Goal: Communication & Community: Answer question/provide support

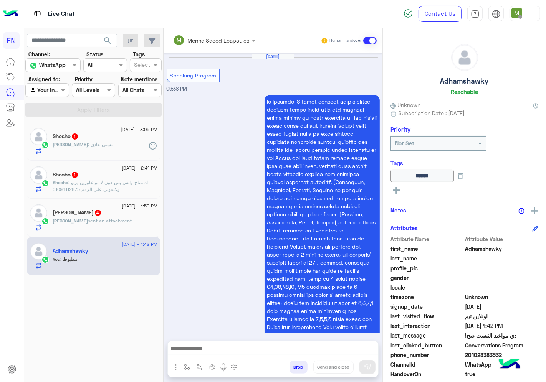
scroll to position [1102, 0]
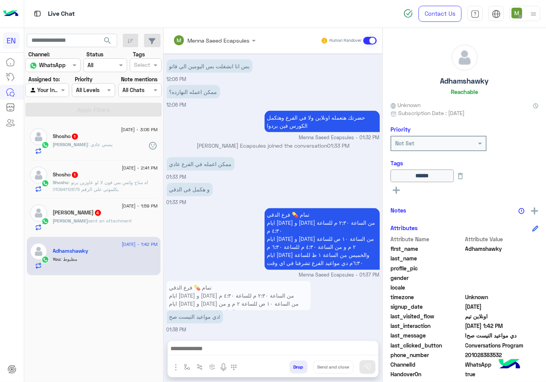
click at [93, 146] on div "[PERSON_NAME] : يستي عادي" at bounding box center [105, 147] width 105 height 13
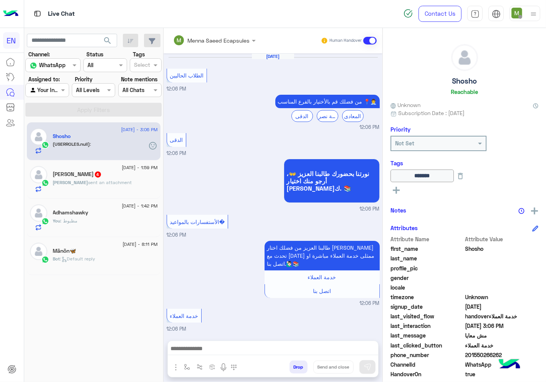
scroll to position [379, 0]
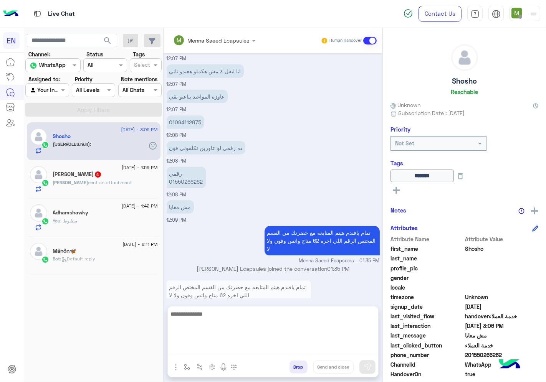
click at [258, 351] on textarea at bounding box center [273, 332] width 210 height 46
type textarea "**********"
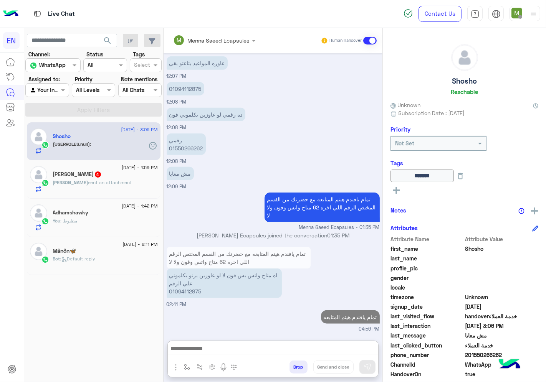
click at [487, 358] on span "201550266262" at bounding box center [501, 355] width 73 height 8
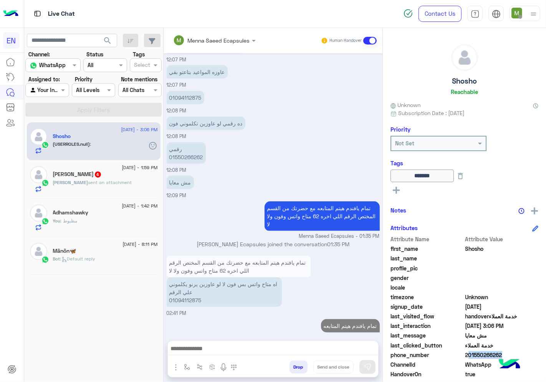
click at [487, 358] on span "201550266262" at bounding box center [501, 355] width 73 height 8
copy span "201550266262"
click at [89, 181] on span "sent an attachment" at bounding box center [110, 183] width 44 height 6
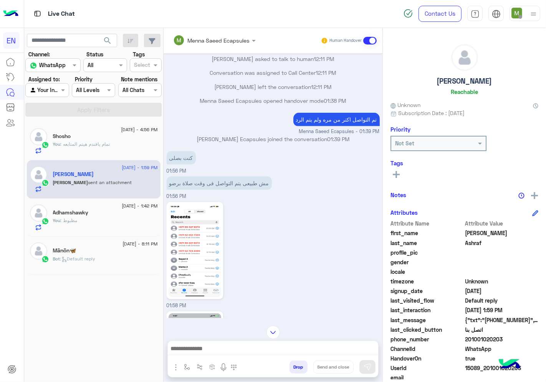
scroll to position [420, 0]
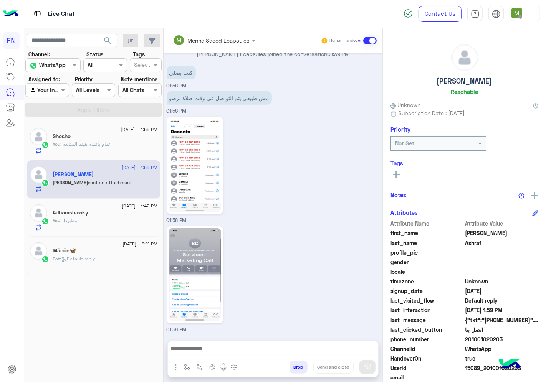
click at [493, 338] on span "201001020203" at bounding box center [501, 339] width 73 height 8
copy span "201001020203"
click at [396, 171] on rect at bounding box center [396, 174] width 2 height 7
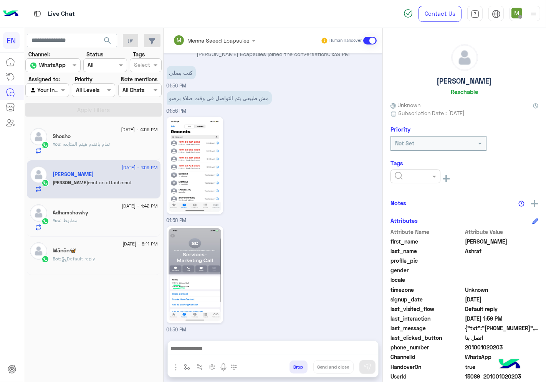
click at [404, 174] on input "text" at bounding box center [405, 177] width 23 height 8
click at [406, 192] on span "Solved" at bounding box center [402, 195] width 17 height 7
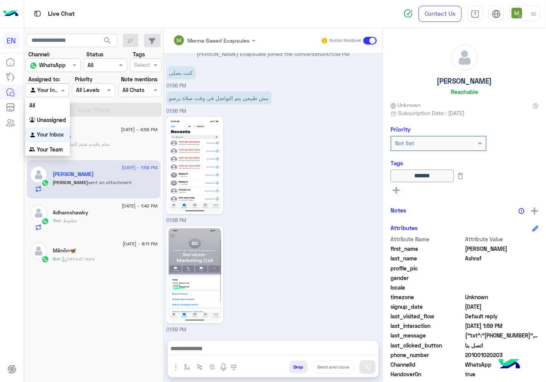
click at [54, 91] on div at bounding box center [47, 90] width 43 height 9
click at [53, 119] on b "Unassigned" at bounding box center [51, 120] width 29 height 7
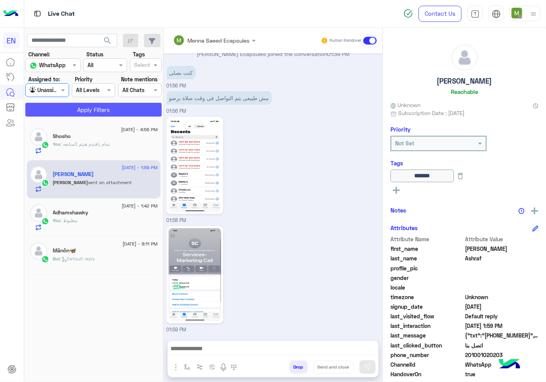
click at [67, 104] on button "Apply Filters" at bounding box center [93, 110] width 136 height 14
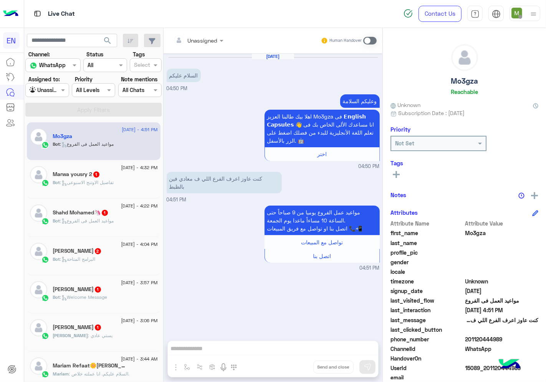
click at [205, 43] on div at bounding box center [198, 40] width 58 height 9
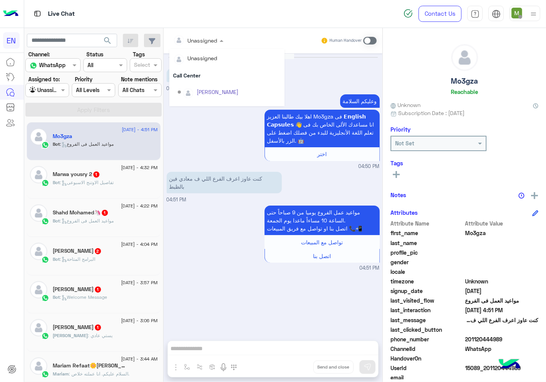
scroll to position [127, 0]
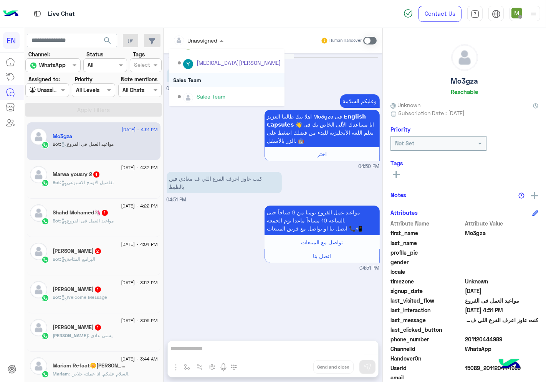
click at [199, 80] on div "Sales Team" at bounding box center [226, 80] width 115 height 14
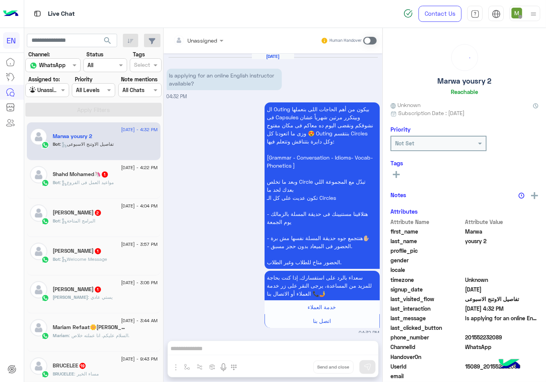
scroll to position [4, 0]
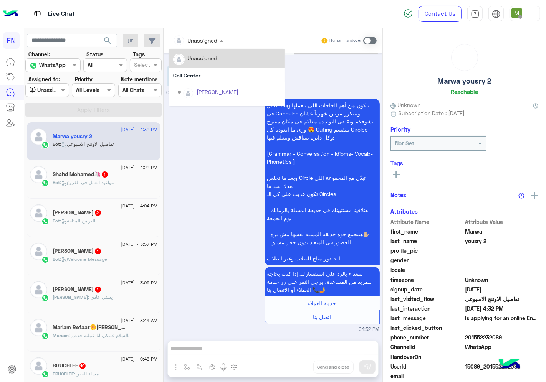
click at [205, 43] on div at bounding box center [198, 40] width 58 height 9
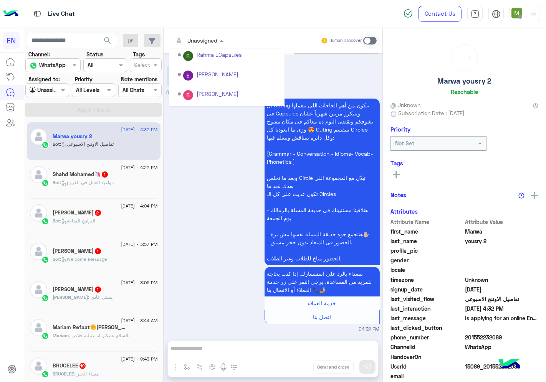
scroll to position [127, 0]
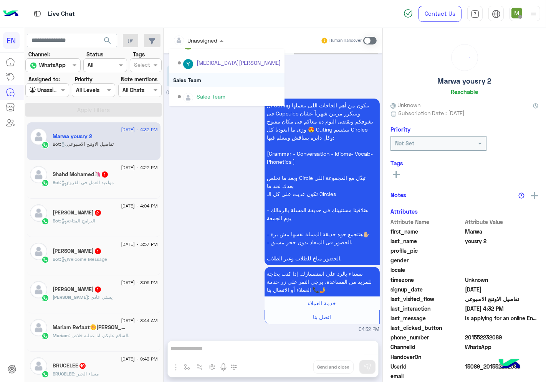
click at [200, 78] on div "Sales Team" at bounding box center [226, 80] width 115 height 14
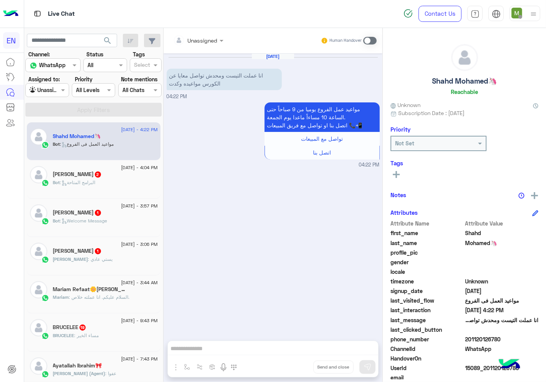
drag, startPoint x: 503, startPoint y: 337, endPoint x: 468, endPoint y: 340, distance: 35.4
click at [468, 340] on span "201120126780" at bounding box center [501, 339] width 73 height 8
copy span "01120126780"
click at [371, 40] on span at bounding box center [369, 41] width 13 height 8
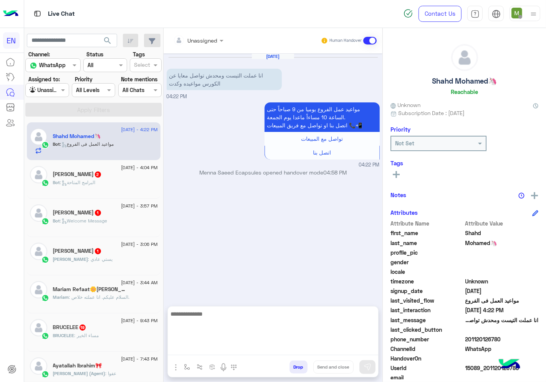
click at [340, 348] on textarea at bounding box center [273, 332] width 210 height 46
type textarea "*"
type textarea "**********"
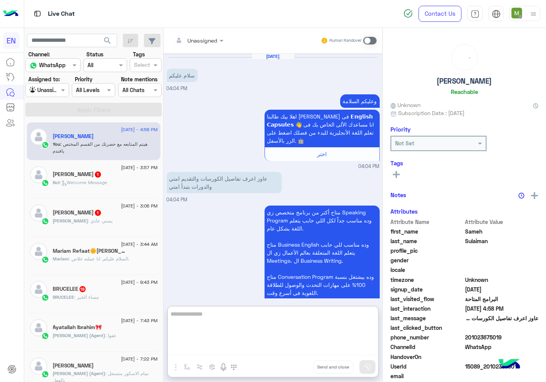
scroll to position [96, 0]
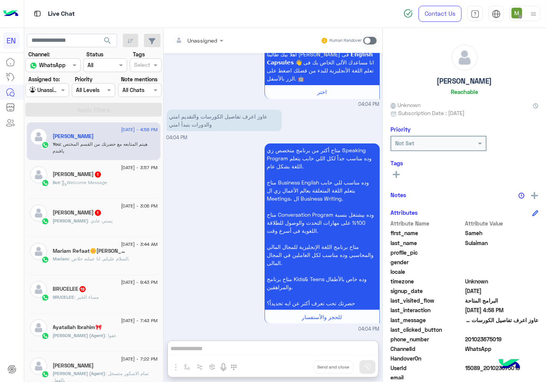
click at [111, 182] on div "Bot : Welcome Message" at bounding box center [105, 185] width 105 height 13
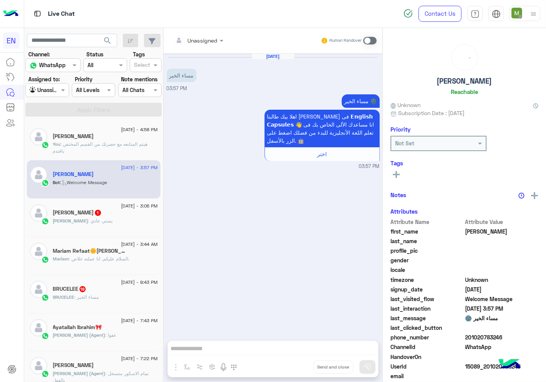
click at [210, 41] on div at bounding box center [198, 40] width 58 height 9
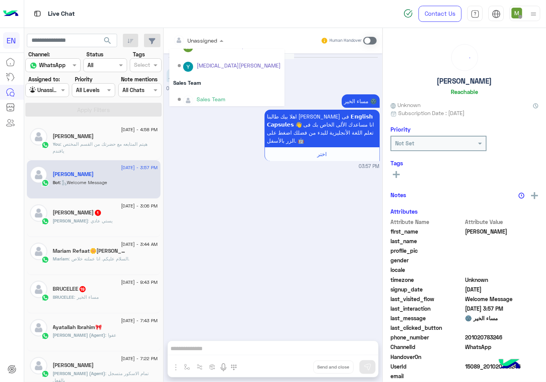
scroll to position [127, 0]
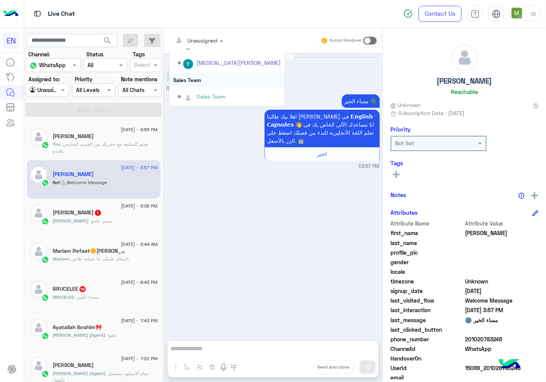
click at [191, 79] on div "Sales Team" at bounding box center [226, 80] width 115 height 14
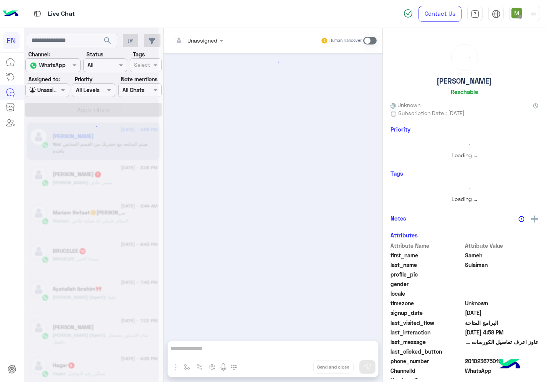
scroll to position [62, 0]
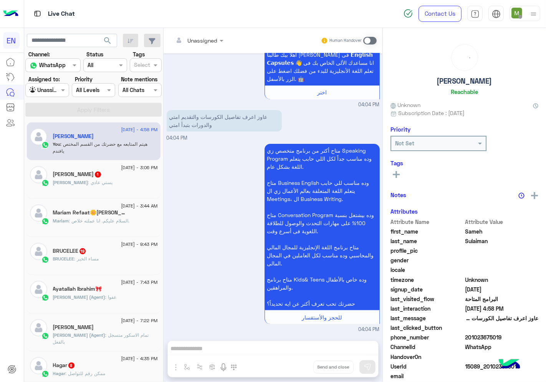
click at [117, 178] on div "[PERSON_NAME] 1" at bounding box center [105, 175] width 105 height 8
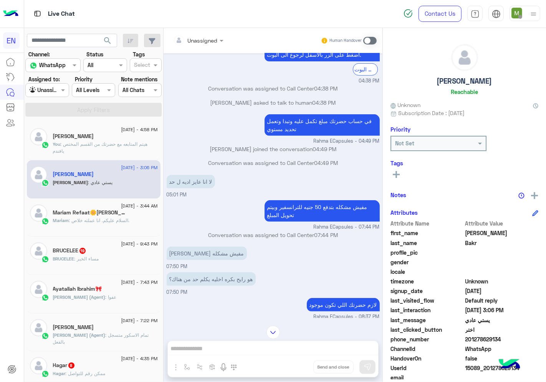
scroll to position [446, 0]
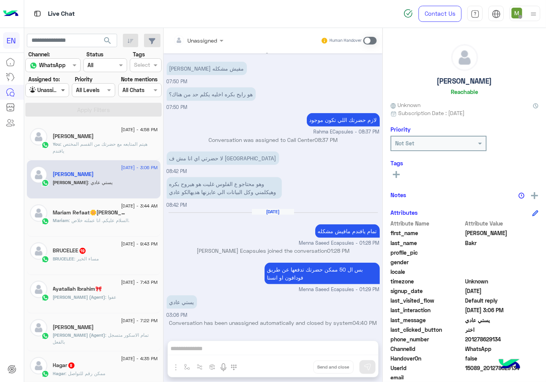
click at [60, 89] on span at bounding box center [64, 90] width 10 height 8
drag, startPoint x: 46, startPoint y: 144, endPoint x: 59, endPoint y: 126, distance: 22.2
click at [47, 144] on div "Your Team" at bounding box center [47, 149] width 45 height 15
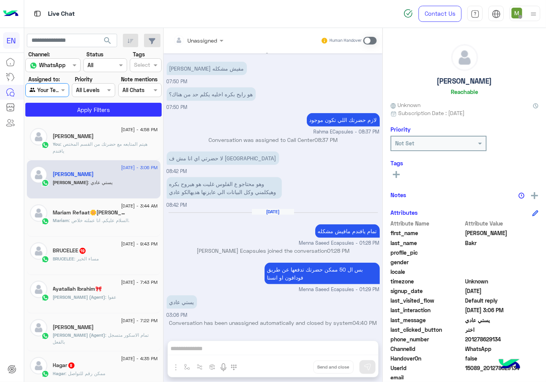
click at [66, 117] on app-inbox-users-filters "search Channel: Channel WhatsApp Status Channel All Tags Select Assigned to: Ag…" at bounding box center [93, 74] width 139 height 92
click at [43, 91] on input "text" at bounding box center [39, 90] width 18 height 8
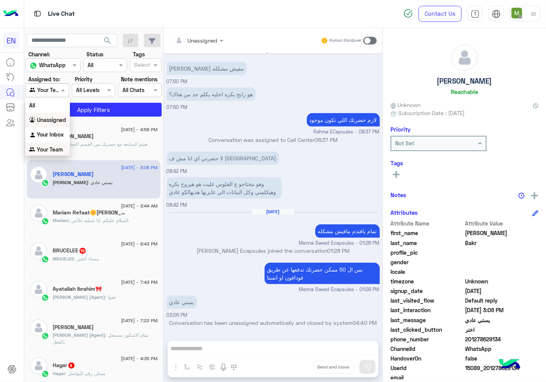
scroll to position [0, 0]
click at [58, 134] on b "Your Inbox" at bounding box center [50, 134] width 27 height 7
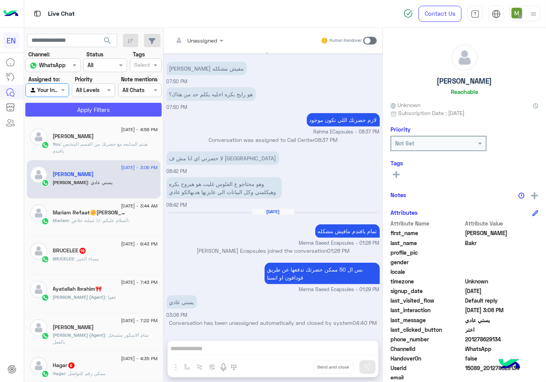
click at [89, 108] on button "Apply Filters" at bounding box center [93, 110] width 136 height 14
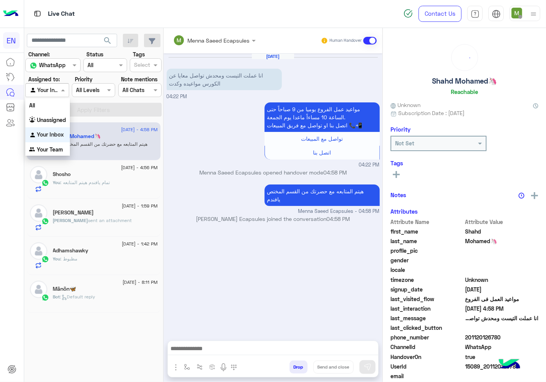
click at [56, 93] on div at bounding box center [47, 90] width 43 height 9
click at [60, 117] on b "Unassigned" at bounding box center [51, 120] width 29 height 7
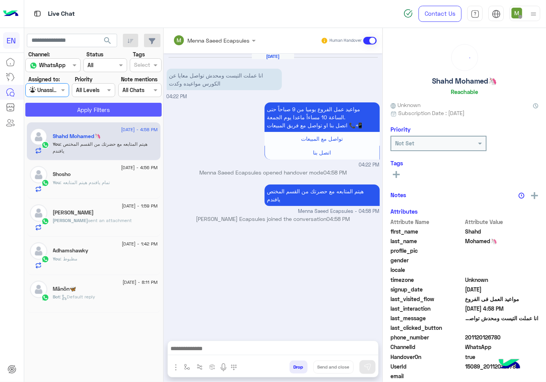
click at [86, 114] on button "Apply Filters" at bounding box center [93, 110] width 136 height 14
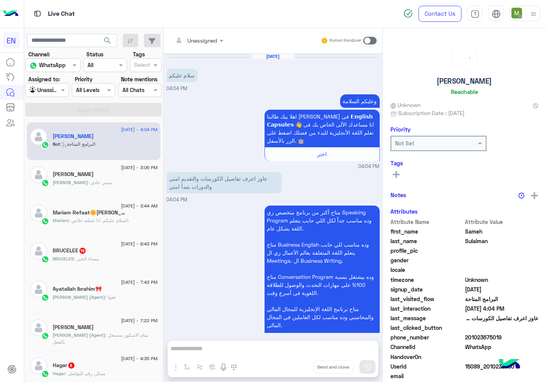
scroll to position [62, 0]
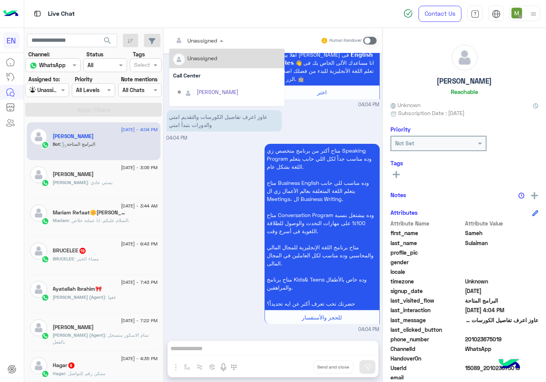
click at [205, 44] on div "Unassigned" at bounding box center [203, 40] width 30 height 8
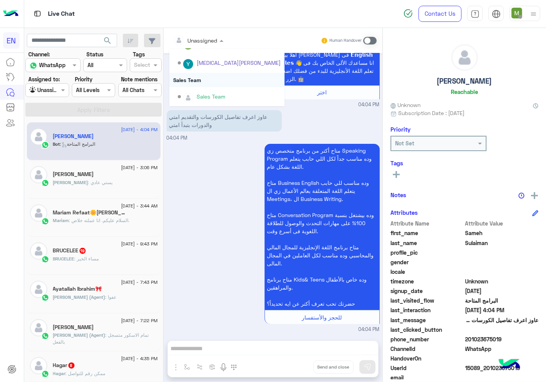
click at [194, 79] on div "Sales Team" at bounding box center [226, 80] width 115 height 14
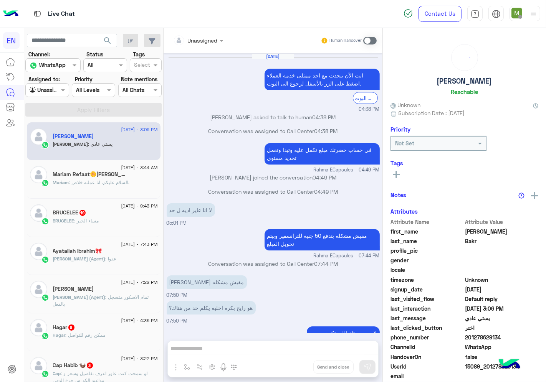
scroll to position [229, 0]
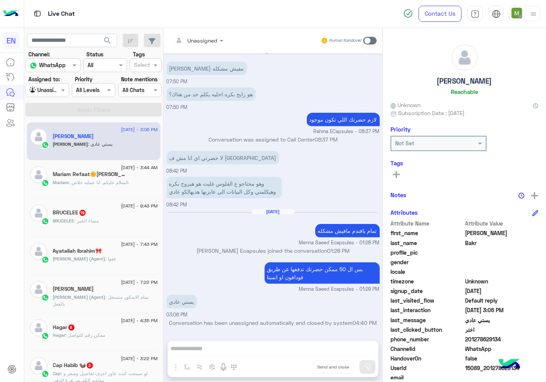
click at [95, 220] on span ": مساء الخير" at bounding box center [86, 221] width 25 height 6
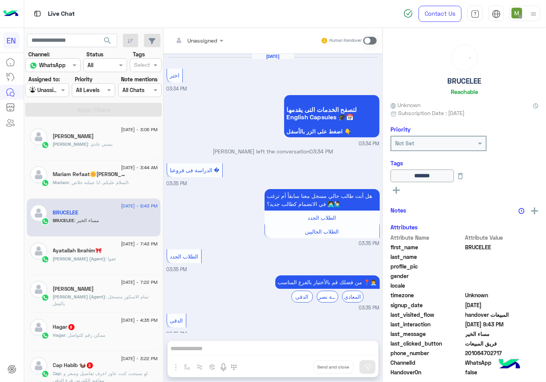
scroll to position [689, 0]
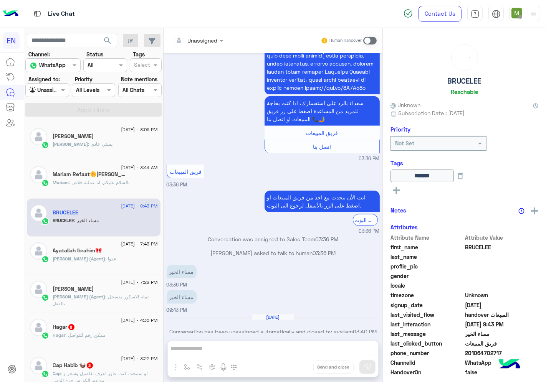
click at [206, 40] on div at bounding box center [198, 40] width 58 height 9
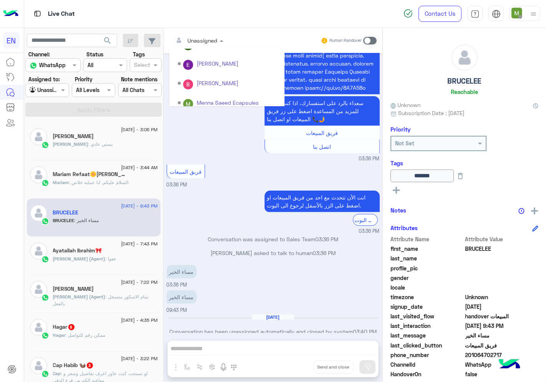
scroll to position [127, 0]
click at [194, 79] on div "Sales Team" at bounding box center [226, 80] width 115 height 14
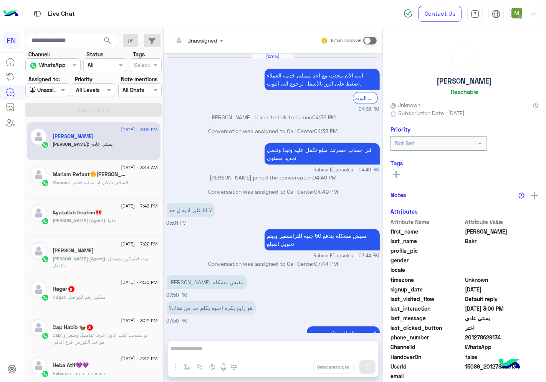
scroll to position [229, 0]
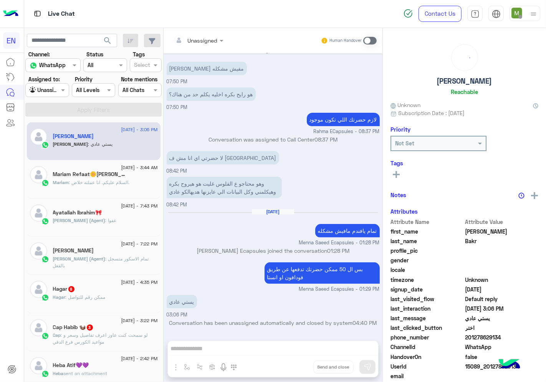
click at [120, 183] on span ": السلام عليكم. انا عملته خلاص." at bounding box center [99, 183] width 61 height 6
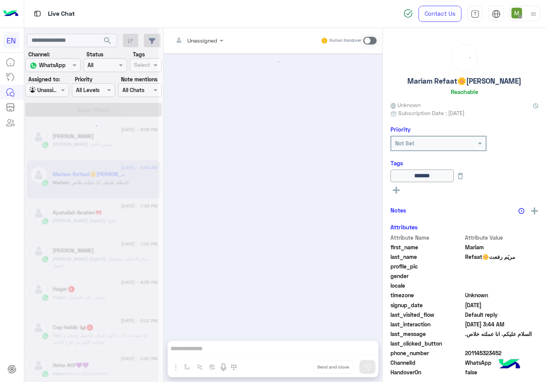
scroll to position [296, 0]
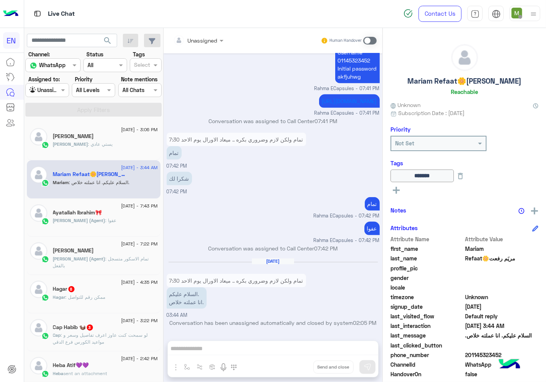
click at [111, 140] on div "[PERSON_NAME]" at bounding box center [105, 137] width 105 height 8
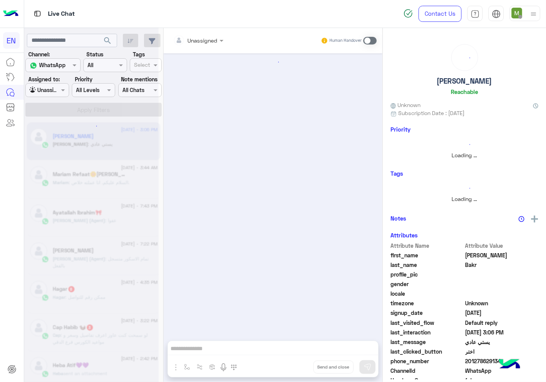
scroll to position [229, 0]
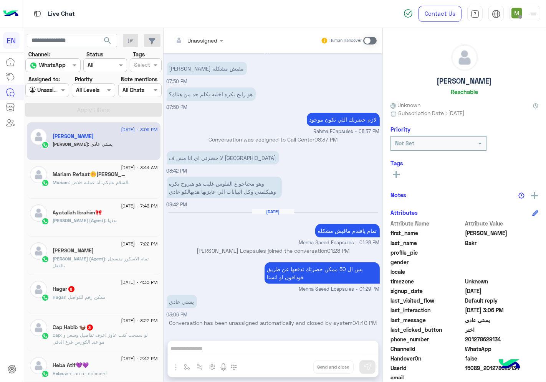
click at [369, 41] on span at bounding box center [369, 41] width 13 height 8
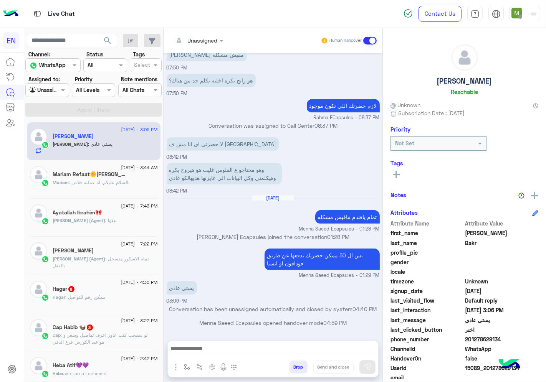
scroll to position [243, 0]
click at [176, 366] on img "button" at bounding box center [175, 367] width 9 height 9
click at [180, 351] on img at bounding box center [177, 350] width 6 height 9
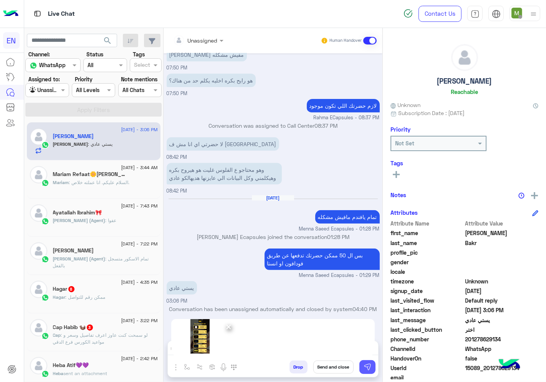
click at [363, 366] on img at bounding box center [367, 367] width 8 height 8
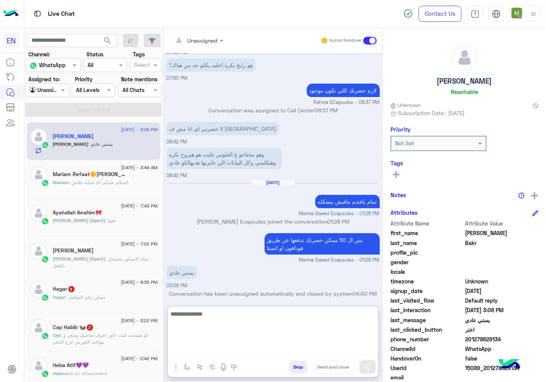
click at [312, 353] on textarea at bounding box center [273, 332] width 210 height 46
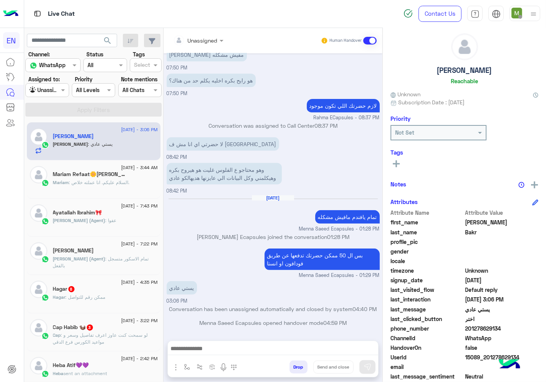
scroll to position [30, 0]
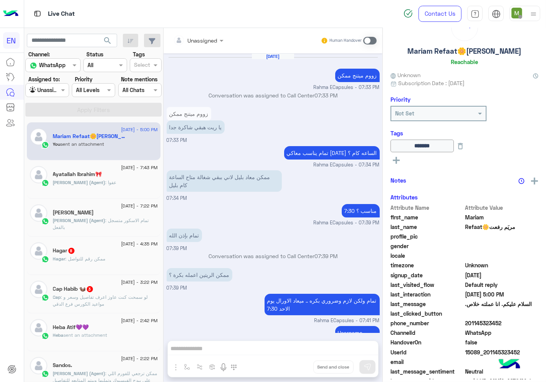
scroll to position [296, 0]
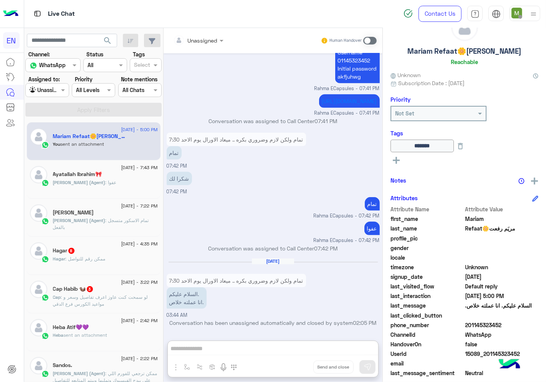
click at [51, 89] on div at bounding box center [47, 90] width 43 height 9
click at [58, 130] on div "Your Inbox" at bounding box center [47, 134] width 45 height 15
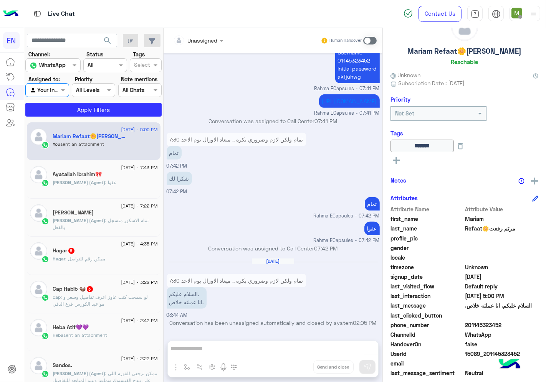
click at [79, 99] on section "Channel: Channel WhatsApp Status Channel All Tags Select Assigned to: Agent Fil…" at bounding box center [94, 83] width 128 height 66
click at [82, 106] on button "Apply Filters" at bounding box center [93, 110] width 136 height 14
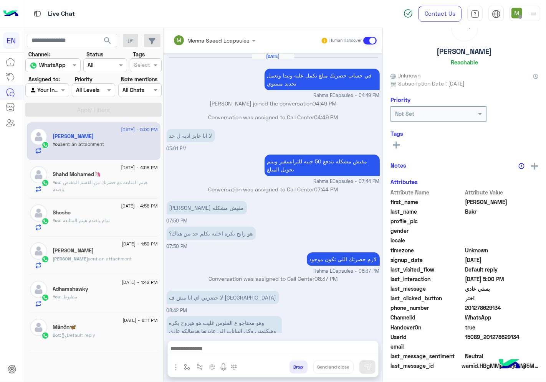
scroll to position [28, 0]
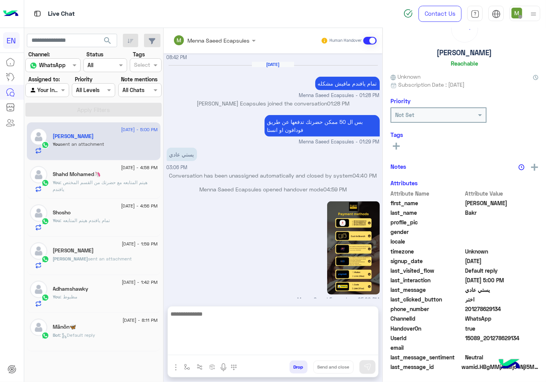
click at [311, 348] on textarea at bounding box center [273, 332] width 210 height 46
click at [293, 330] on textarea at bounding box center [273, 332] width 210 height 46
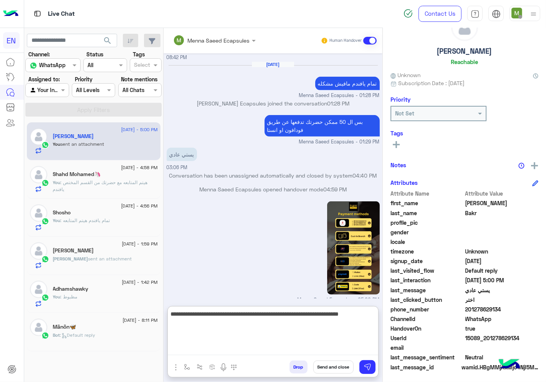
type textarea "**********"
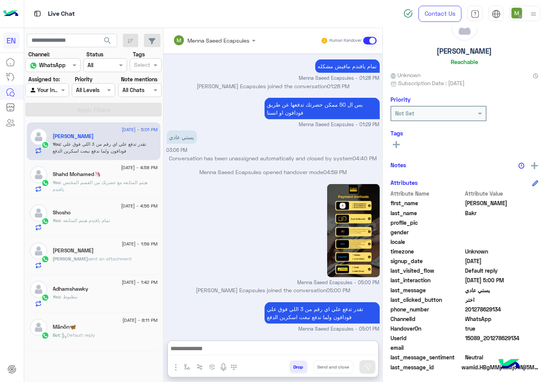
click at [88, 259] on span "sent an attachment" at bounding box center [110, 259] width 44 height 6
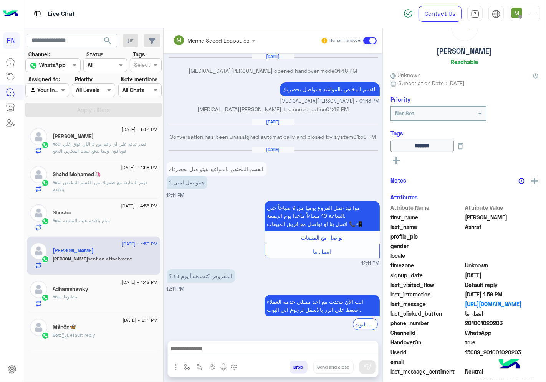
scroll to position [420, 0]
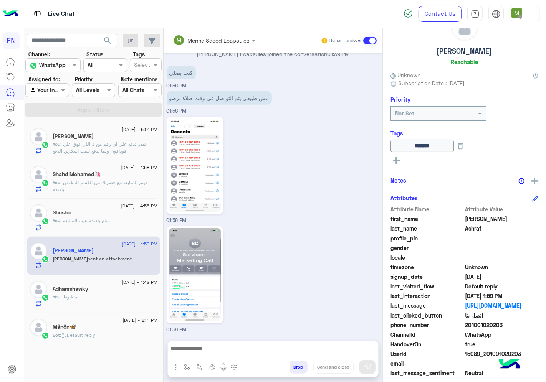
click at [56, 93] on div at bounding box center [47, 90] width 43 height 9
click at [59, 121] on b "Unassigned" at bounding box center [51, 120] width 29 height 7
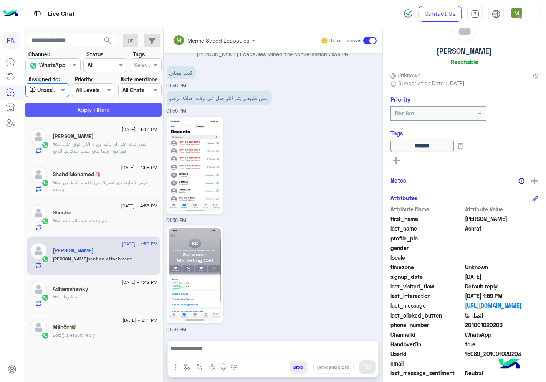
click at [78, 109] on button "Apply Filters" at bounding box center [93, 110] width 136 height 14
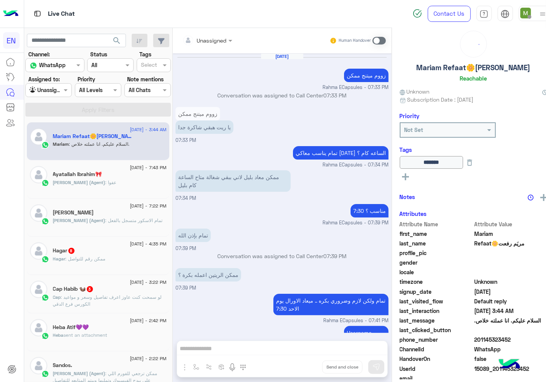
scroll to position [296, 0]
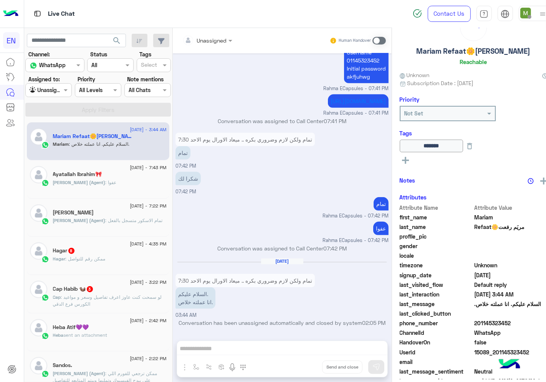
click at [111, 258] on div "Hagar : ممكن رقم للتواصل" at bounding box center [110, 262] width 114 height 13
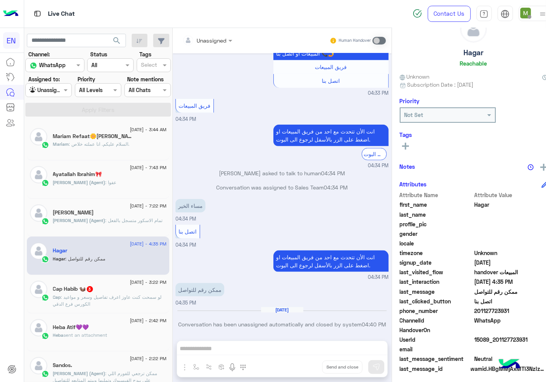
scroll to position [30, 0]
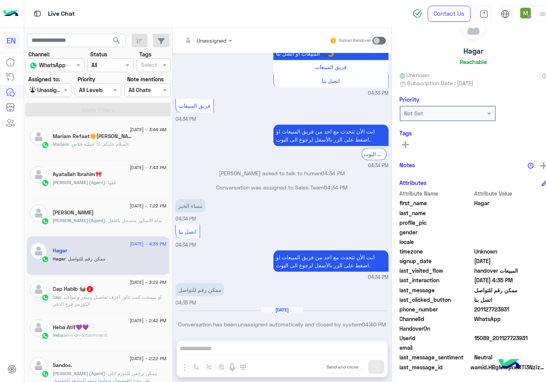
click at [221, 40] on div at bounding box center [207, 40] width 58 height 9
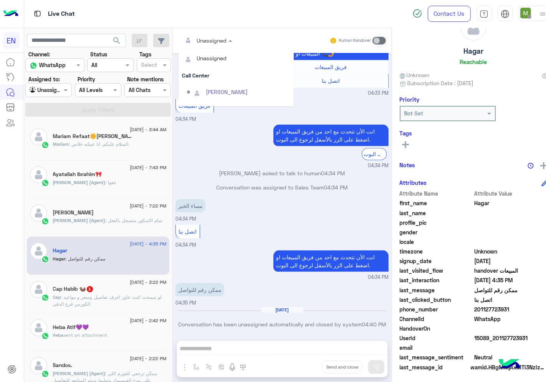
scroll to position [127, 0]
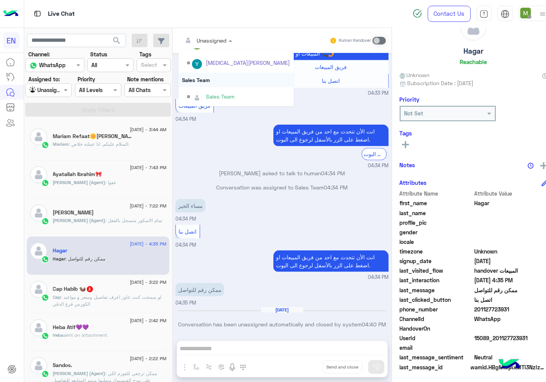
click at [216, 79] on div "Sales Team" at bounding box center [235, 80] width 115 height 14
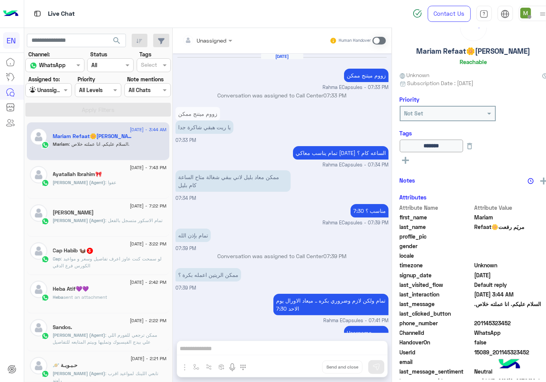
scroll to position [296, 0]
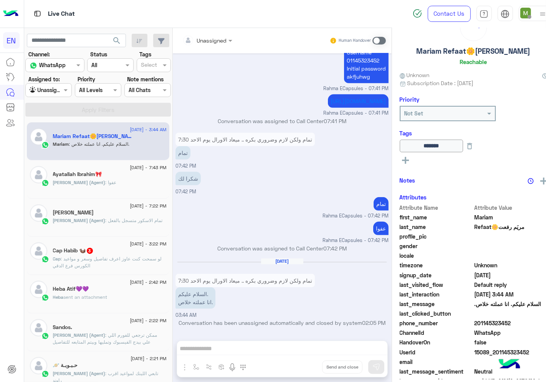
click at [118, 256] on span ": لو سمحت كنت عاوز اعرف تفاصيل وسعر و مواعيد الكورس فرع الدقي" at bounding box center [107, 262] width 109 height 13
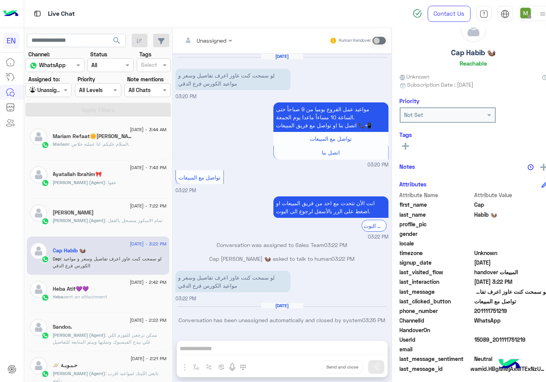
scroll to position [30, 0]
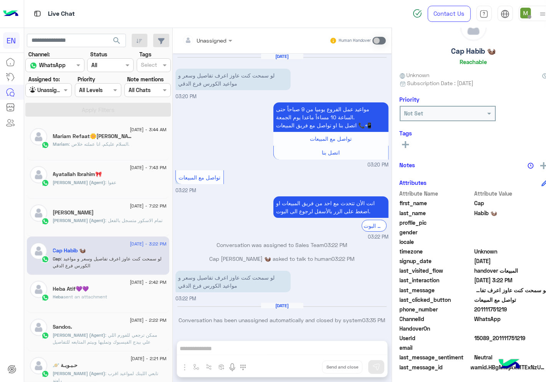
click at [220, 44] on div "Unassigned" at bounding box center [204, 40] width 45 height 15
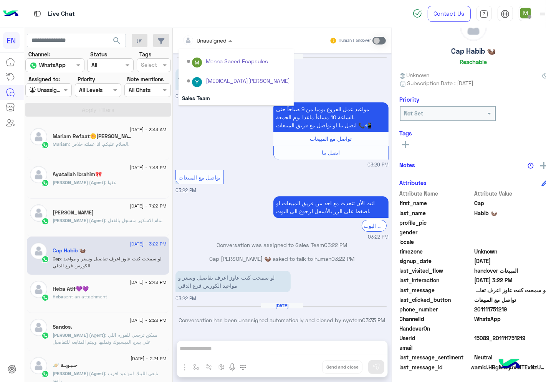
scroll to position [127, 0]
click at [215, 82] on div "Sales Team" at bounding box center [235, 80] width 115 height 14
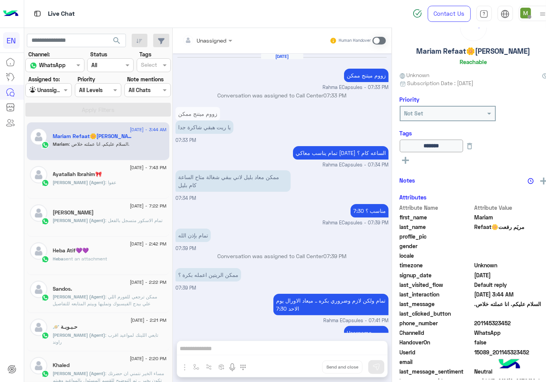
scroll to position [296, 0]
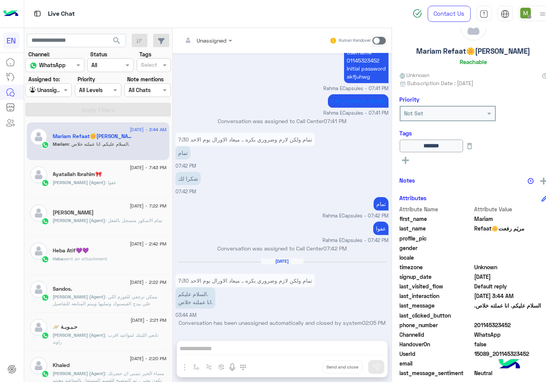
click at [60, 89] on div at bounding box center [49, 90] width 46 height 9
drag, startPoint x: 56, startPoint y: 151, endPoint x: 67, endPoint y: 124, distance: 28.6
click at [57, 148] on b "Your Team" at bounding box center [50, 149] width 26 height 7
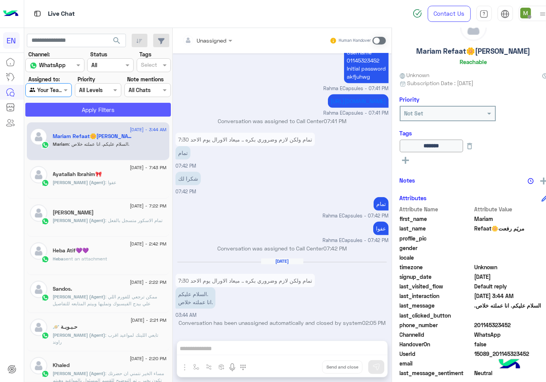
click at [82, 110] on button "Apply Filters" at bounding box center [97, 110] width 145 height 14
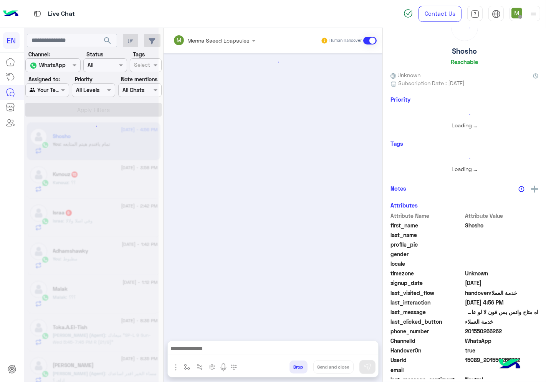
scroll to position [378, 0]
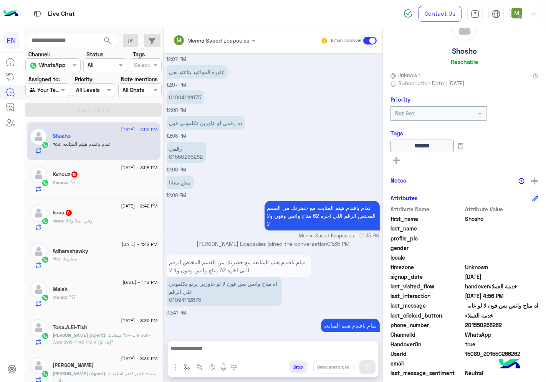
click at [96, 187] on div "Kvnouz : ؟؟" at bounding box center [105, 185] width 105 height 13
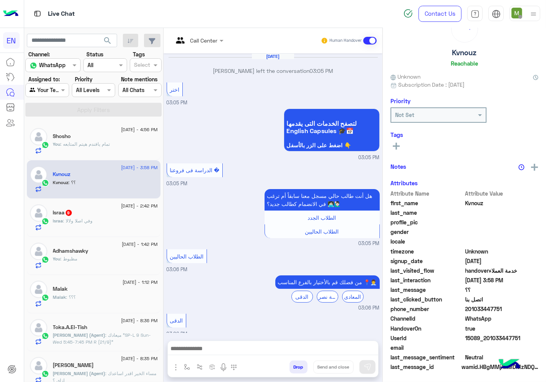
scroll to position [403, 0]
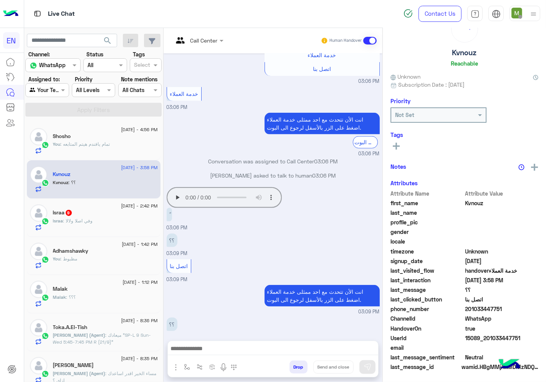
click at [178, 189] on app-msgs-audio "Your browser does not support the audio tag." at bounding box center [224, 197] width 115 height 21
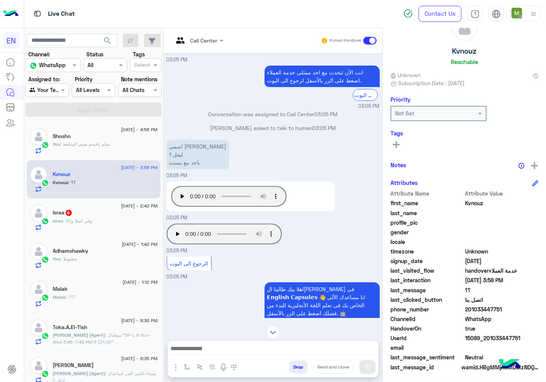
scroll to position [28, 0]
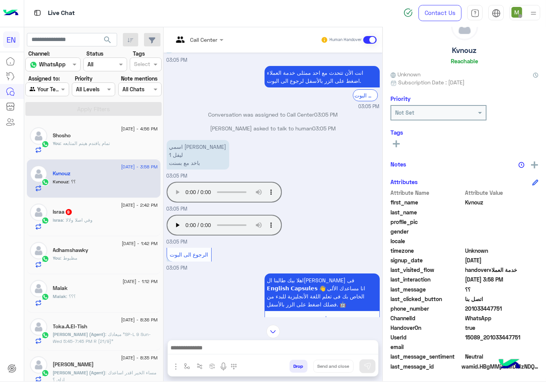
drag, startPoint x: 398, startPoint y: 0, endPoint x: 206, endPoint y: 98, distance: 214.9
click at [206, 98] on div "انت الأن تتحدث مع [DATE] ممثلى خدمة العملاء اضغط على الزر بالأسفل لرجوع الى الب…" at bounding box center [273, 87] width 213 height 46
drag, startPoint x: 503, startPoint y: 304, endPoint x: 467, endPoint y: 309, distance: 37.1
click at [467, 309] on span "201033447751" at bounding box center [501, 309] width 73 height 8
copy span "01033447751"
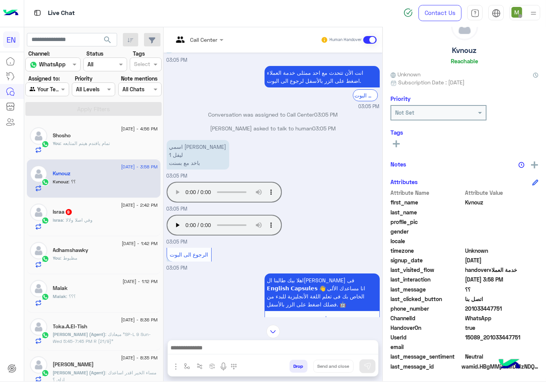
click at [58, 88] on div at bounding box center [47, 89] width 43 height 9
click at [56, 124] on div "Unassigned" at bounding box center [47, 119] width 45 height 15
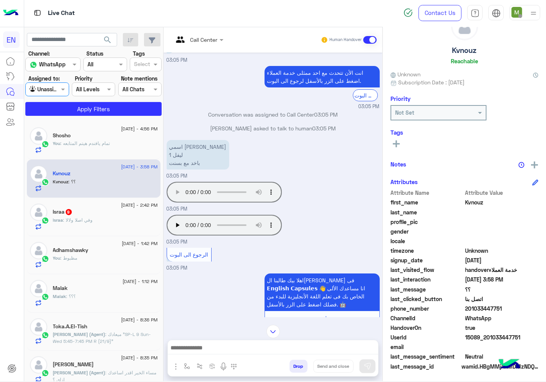
click at [41, 87] on input "text" at bounding box center [39, 90] width 18 height 8
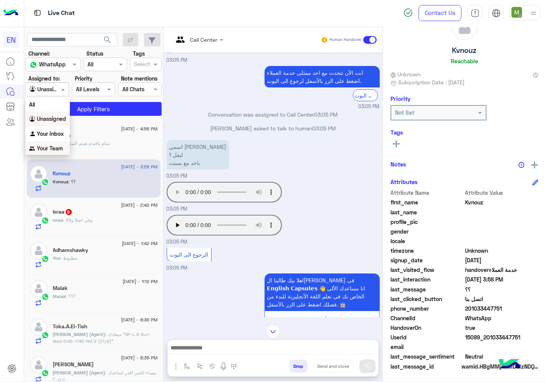
click at [56, 145] on b "Your Team" at bounding box center [50, 148] width 26 height 7
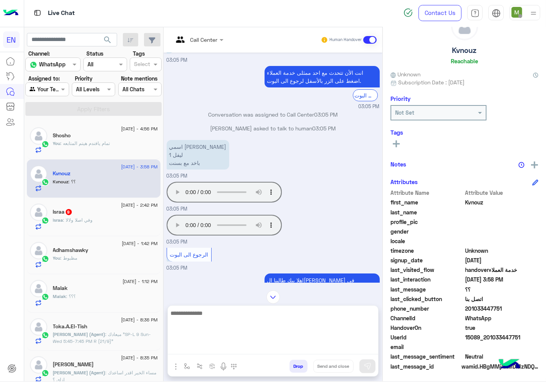
click at [284, 346] on textarea at bounding box center [273, 332] width 210 height 46
type textarea "**********"
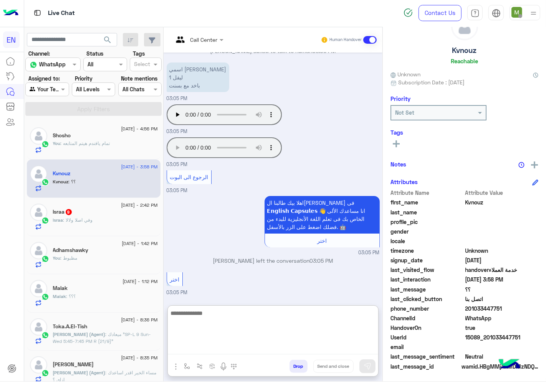
scroll to position [757, 0]
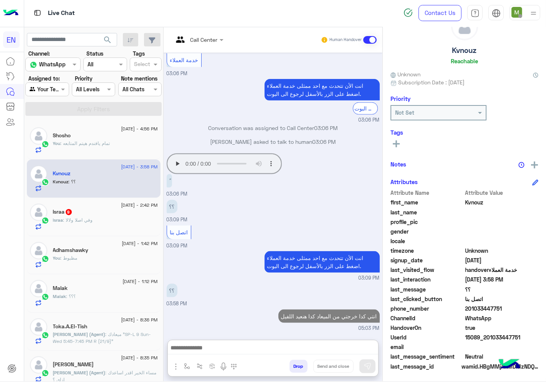
click at [87, 221] on span ": وفي اصلا ولالا" at bounding box center [78, 220] width 30 height 6
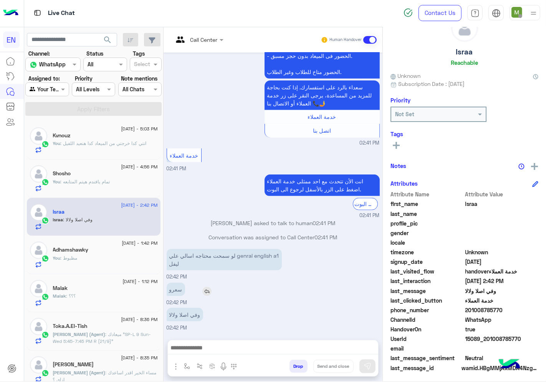
scroll to position [30, 0]
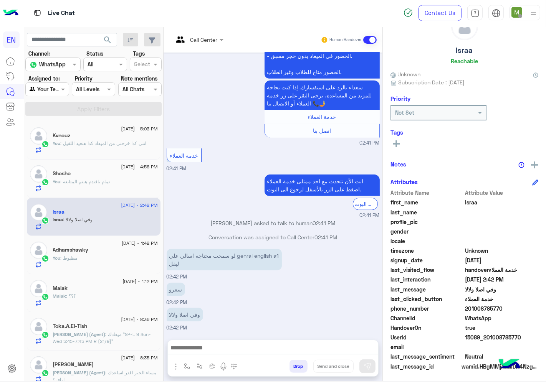
click at [214, 38] on div at bounding box center [198, 39] width 58 height 9
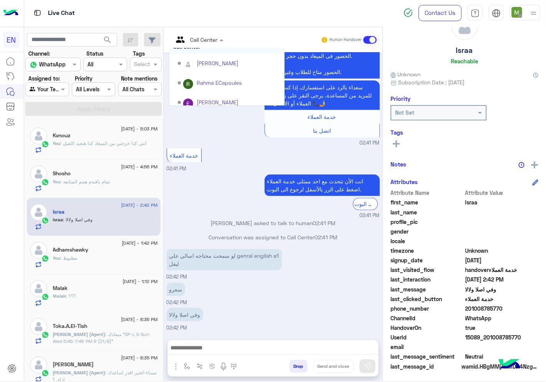
scroll to position [127, 0]
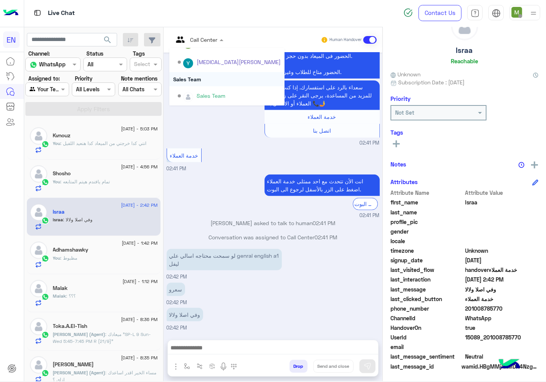
click at [198, 79] on div "Sales Team" at bounding box center [226, 79] width 115 height 14
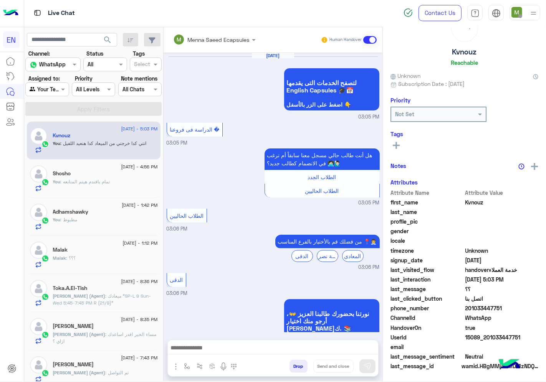
scroll to position [401, 0]
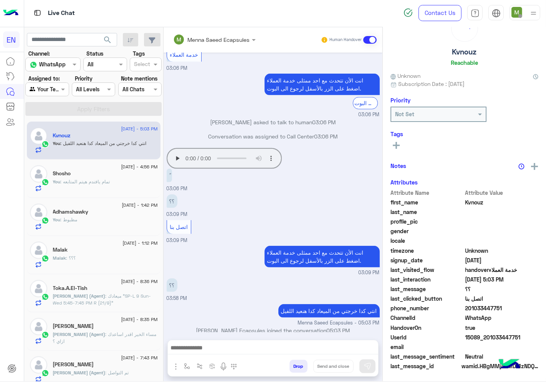
click at [48, 89] on div at bounding box center [47, 89] width 43 height 9
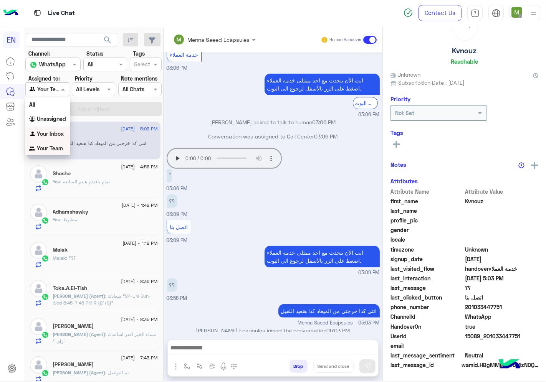
click at [52, 136] on b "Your Inbox" at bounding box center [50, 133] width 27 height 7
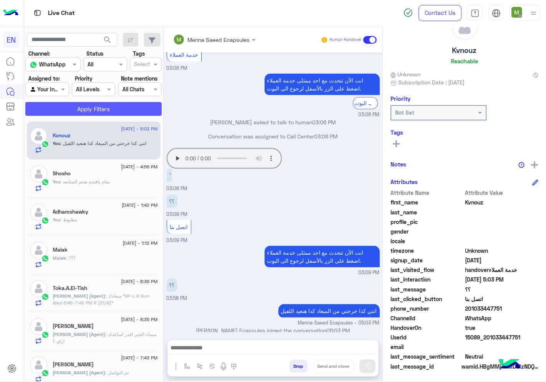
click at [61, 110] on button "Apply Filters" at bounding box center [93, 109] width 136 height 14
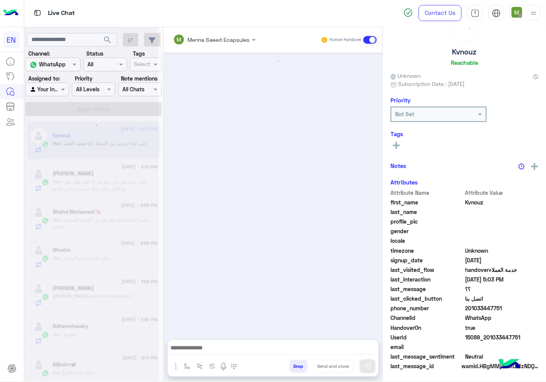
scroll to position [401, 0]
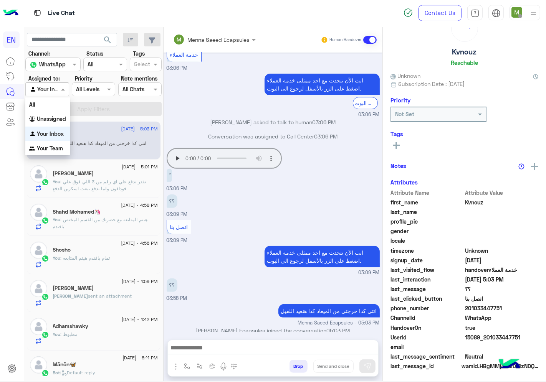
click at [62, 89] on span at bounding box center [64, 89] width 10 height 8
click at [55, 123] on div "Unassigned" at bounding box center [47, 119] width 45 height 15
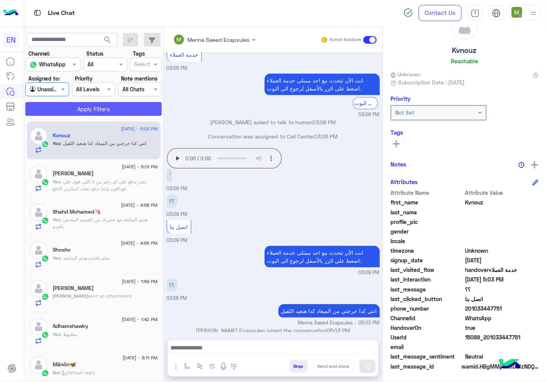
click at [64, 110] on button "Apply Filters" at bounding box center [93, 109] width 136 height 14
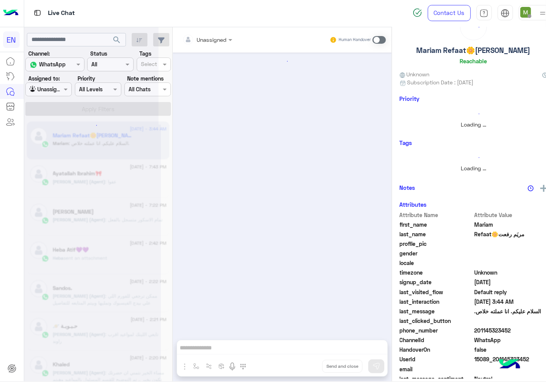
scroll to position [296, 0]
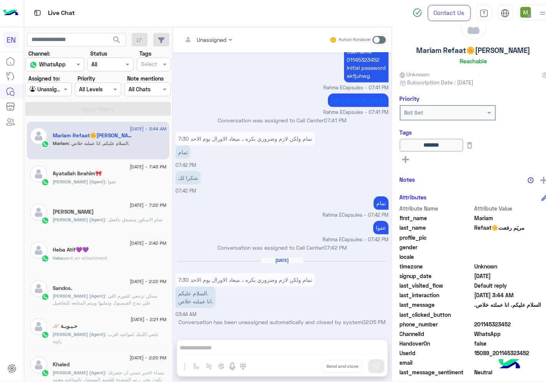
click at [59, 90] on div at bounding box center [49, 89] width 46 height 9
click at [61, 151] on div "Your Team" at bounding box center [49, 148] width 49 height 15
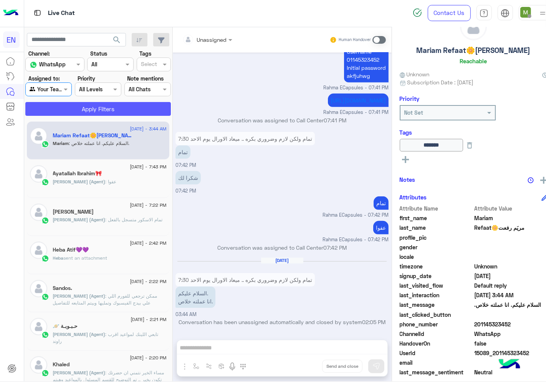
click at [85, 113] on button "Apply Filters" at bounding box center [97, 109] width 145 height 14
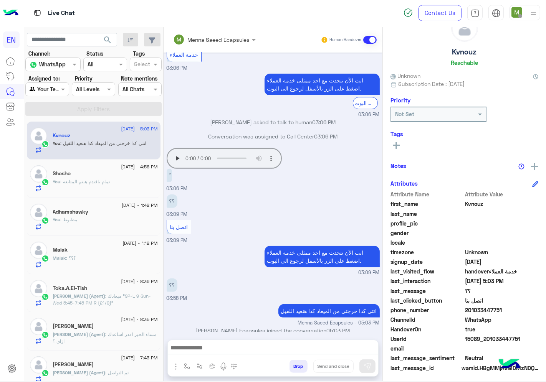
scroll to position [30, 0]
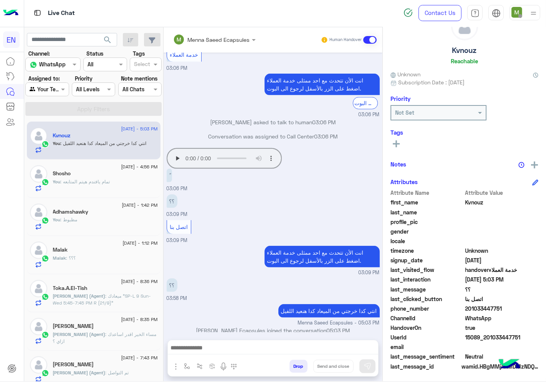
click at [56, 89] on div at bounding box center [47, 89] width 43 height 9
click at [55, 118] on b "Unassigned" at bounding box center [51, 118] width 29 height 7
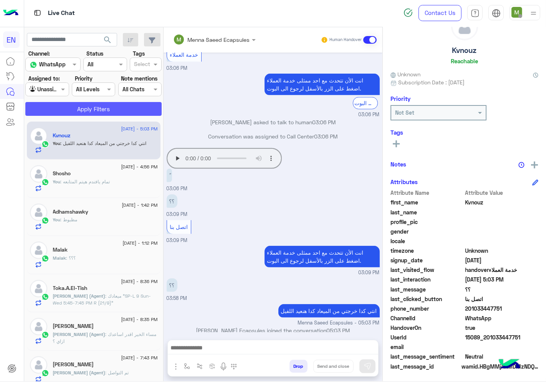
click at [71, 109] on button "Apply Filters" at bounding box center [93, 109] width 136 height 14
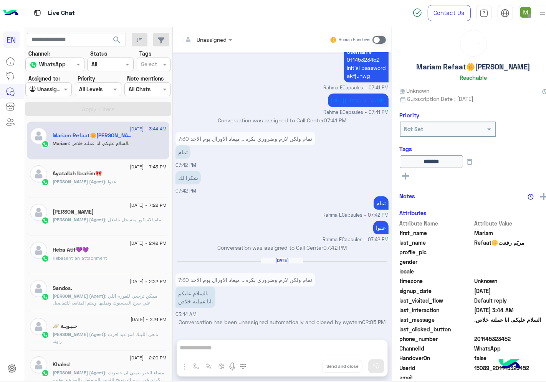
scroll to position [30, 0]
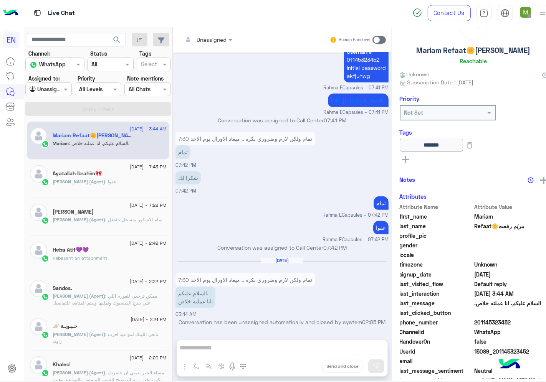
click at [56, 94] on div "Agent Filter Unassigned" at bounding box center [48, 89] width 46 height 14
drag, startPoint x: 54, startPoint y: 148, endPoint x: 64, endPoint y: 127, distance: 23.2
click at [54, 148] on b "Your Team" at bounding box center [50, 148] width 26 height 7
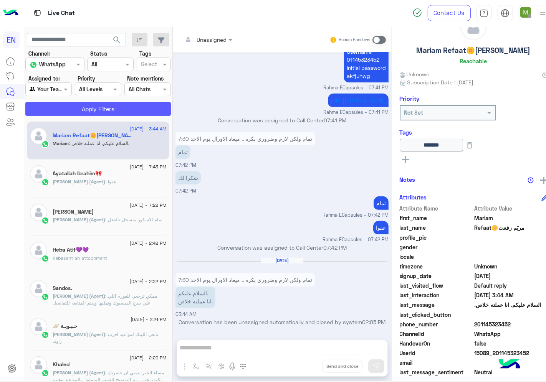
click at [76, 112] on button "Apply Filters" at bounding box center [97, 109] width 145 height 14
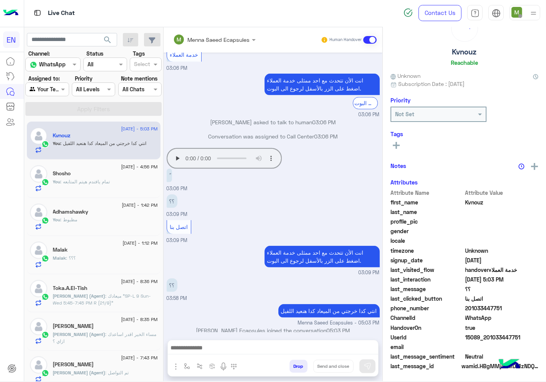
scroll to position [30, 0]
click at [54, 88] on div at bounding box center [47, 89] width 43 height 9
